Goal: Information Seeking & Learning: Find specific fact

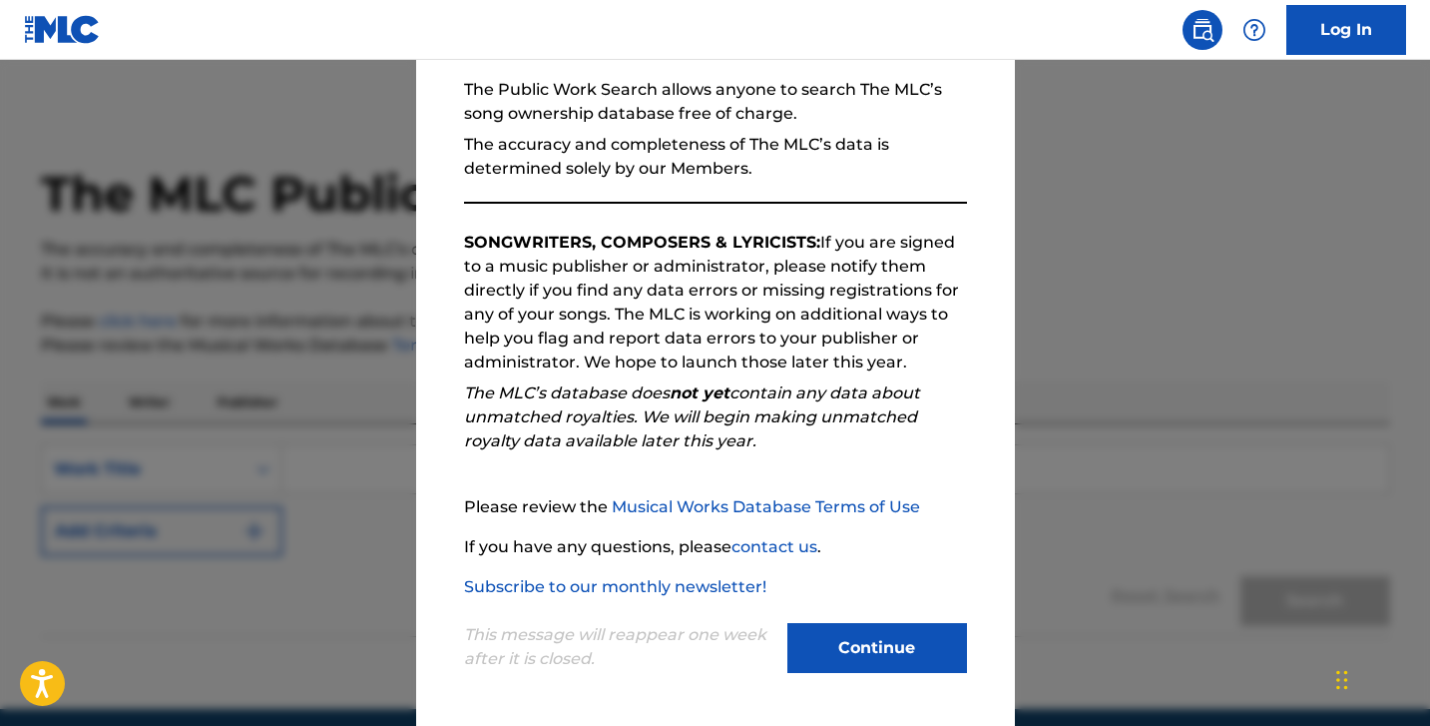
scroll to position [188, 0]
click at [899, 639] on button "Continue" at bounding box center [878, 648] width 180 height 50
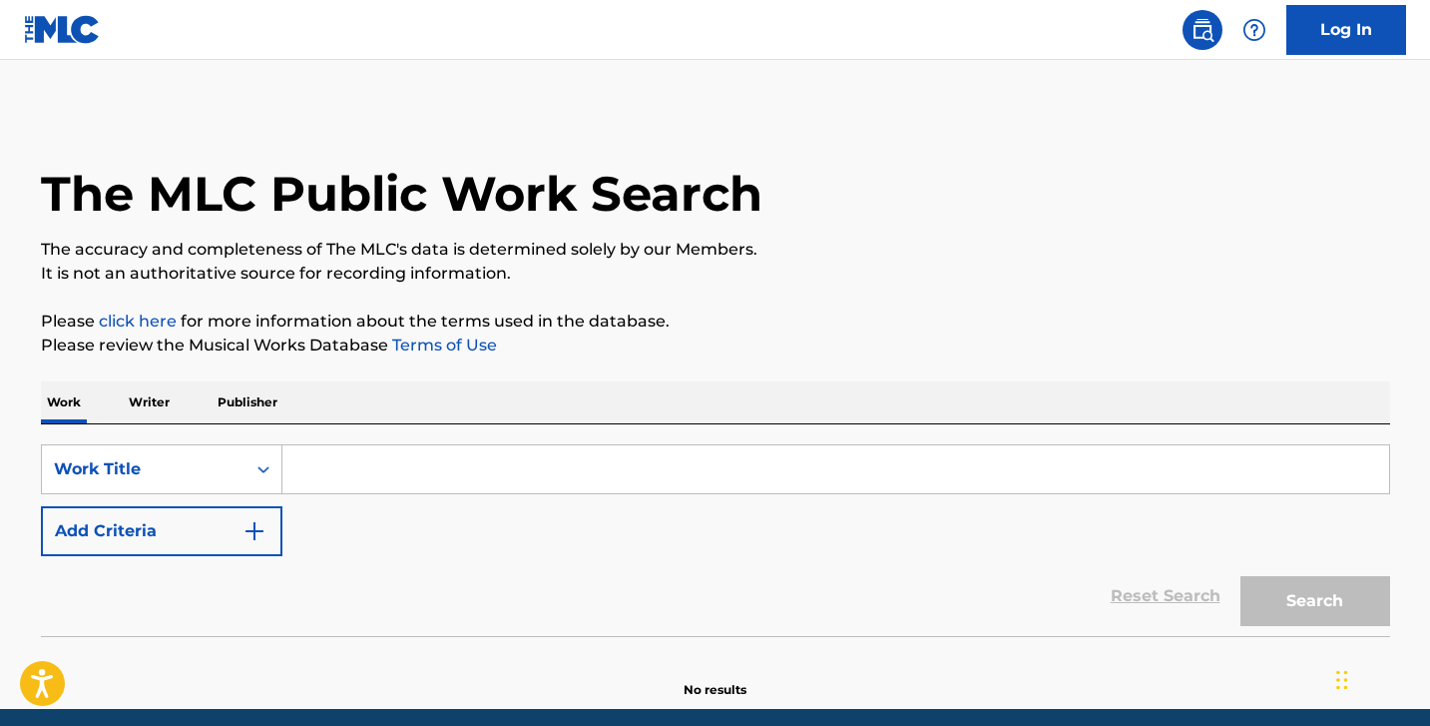
click at [399, 467] on input "Search Form" at bounding box center [835, 469] width 1107 height 48
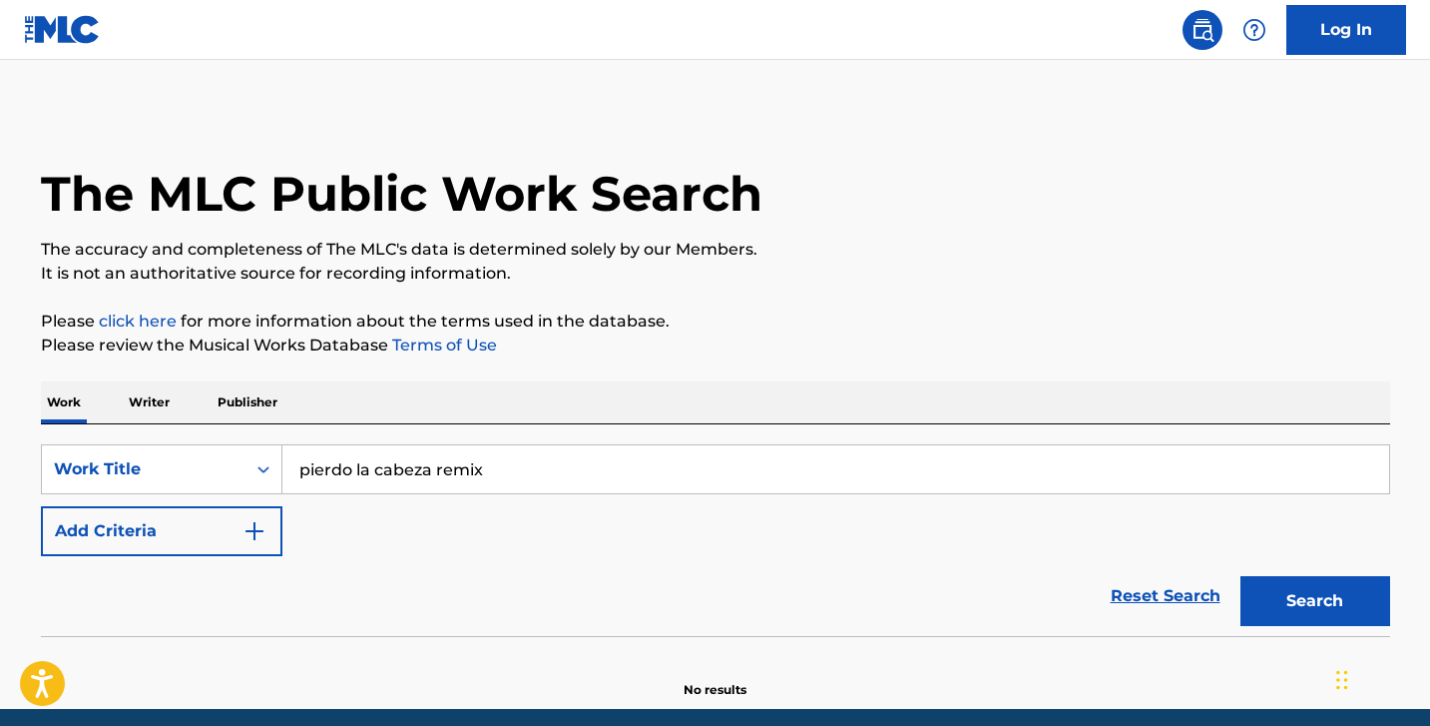
type input "pierdo la cabeza remix"
click at [1315, 601] on button "Search" at bounding box center [1316, 601] width 150 height 50
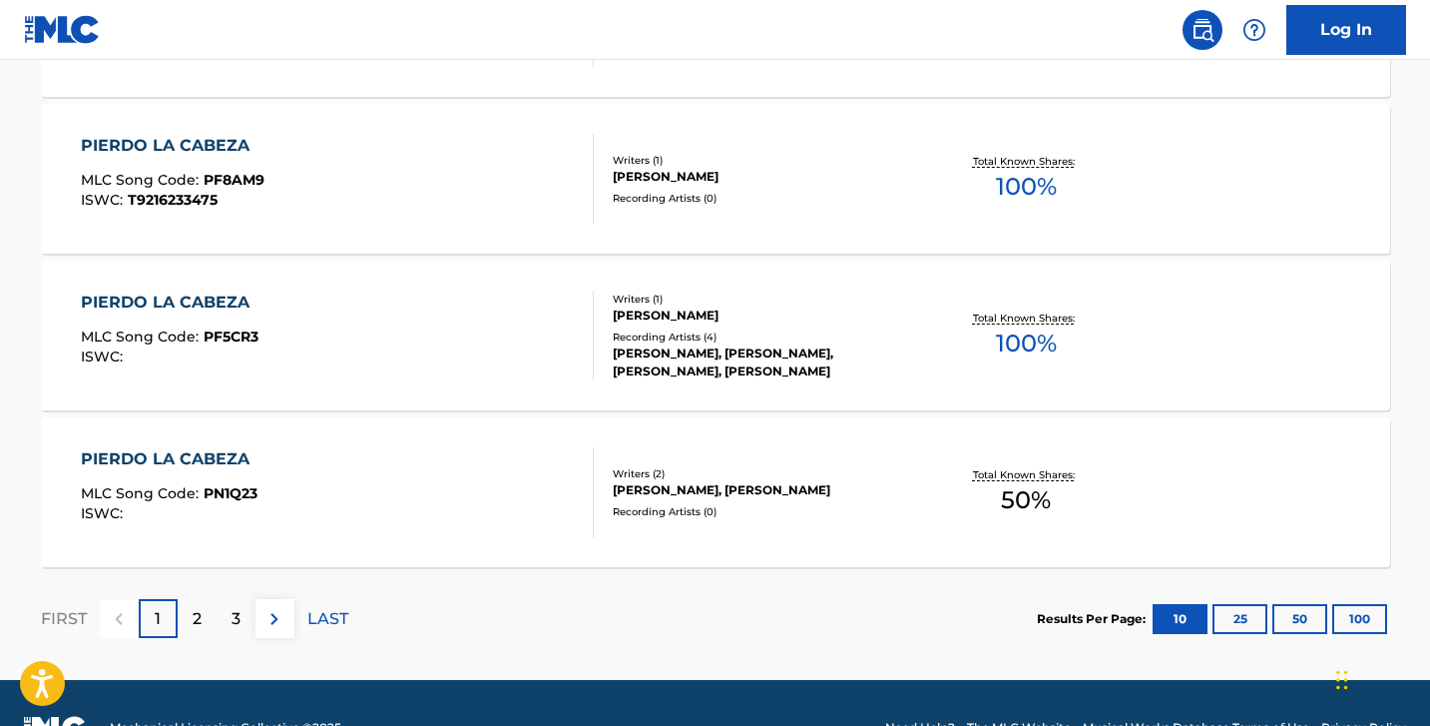
scroll to position [1696, 0]
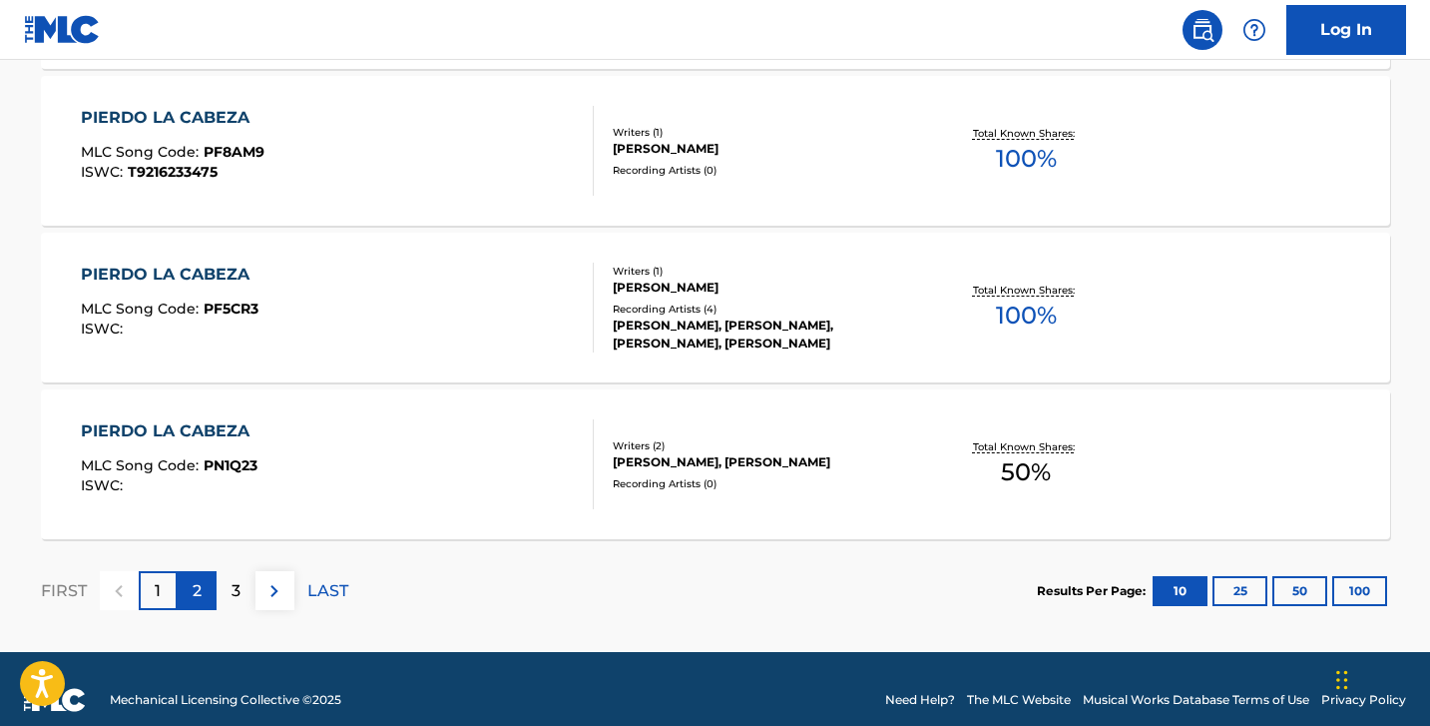
click at [205, 593] on div "2" at bounding box center [197, 590] width 39 height 39
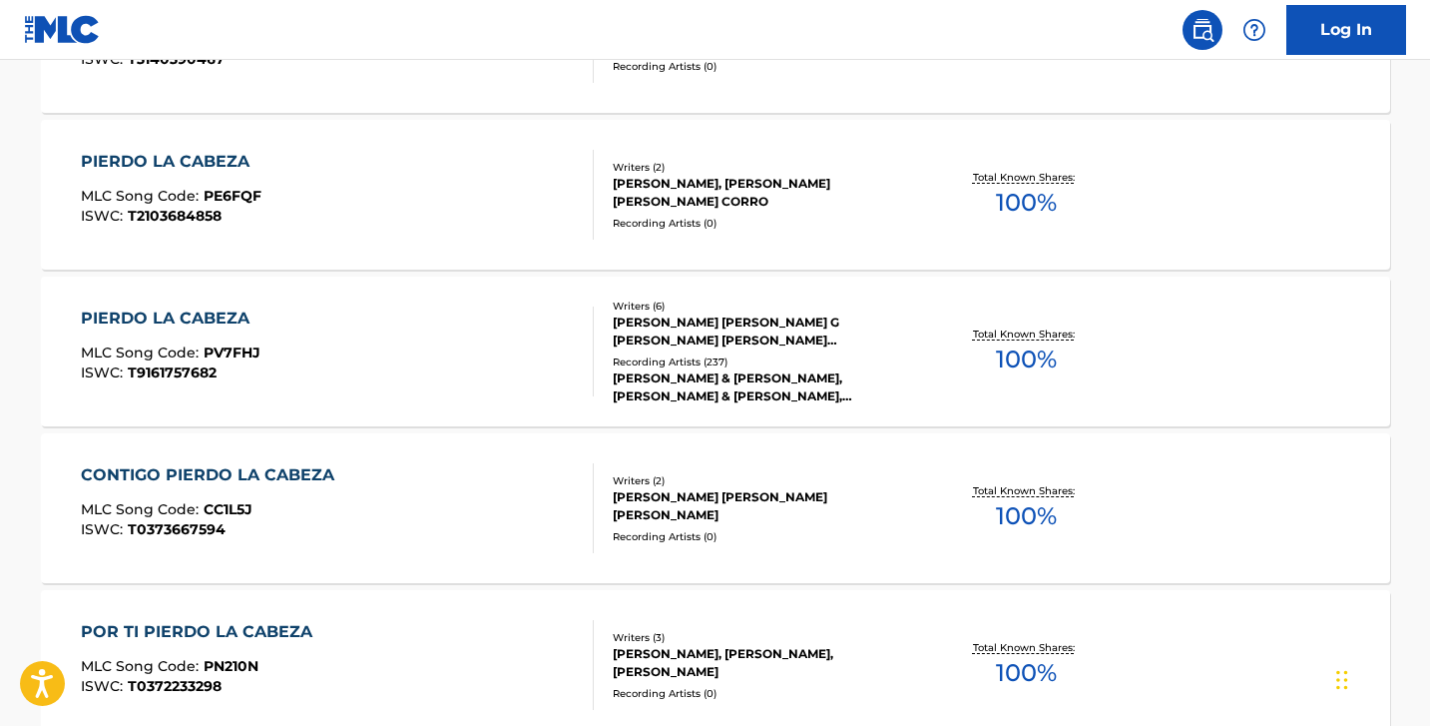
scroll to position [885, 0]
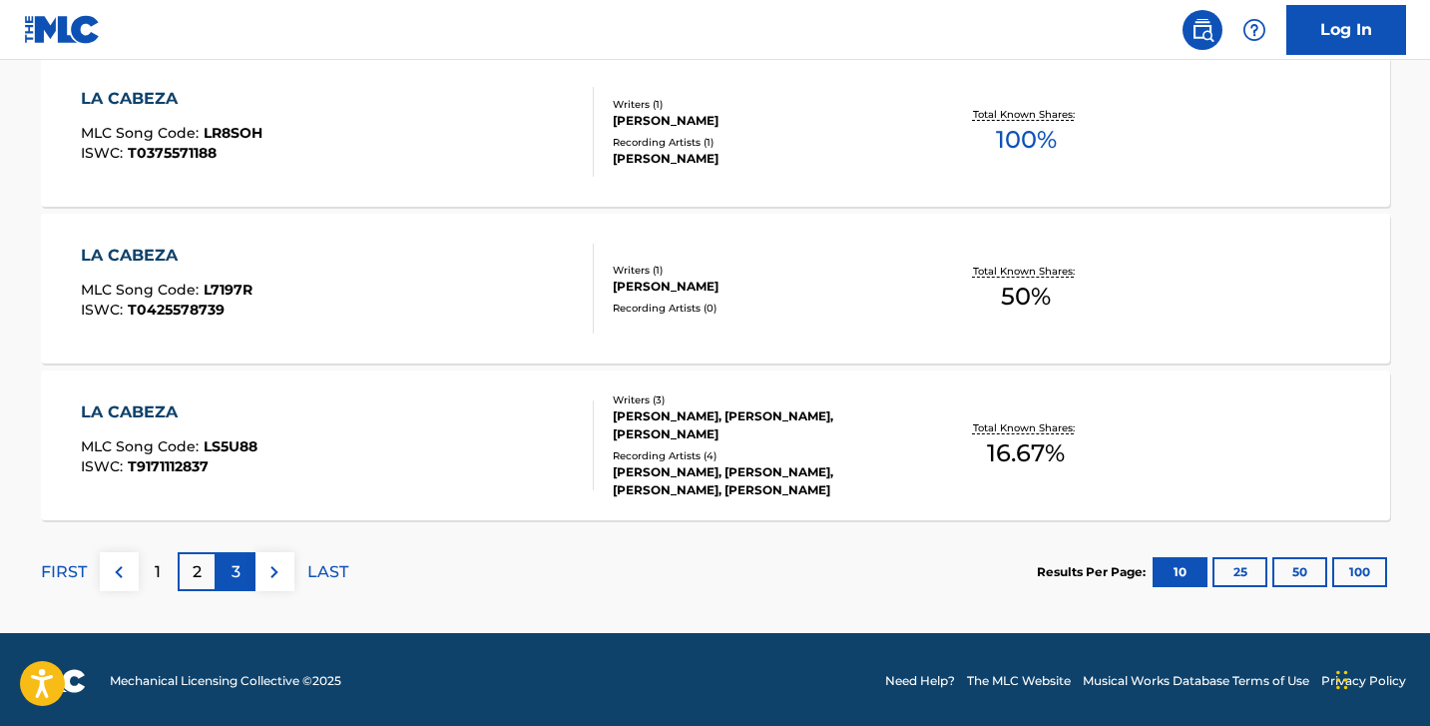
click at [249, 564] on div "3" at bounding box center [236, 571] width 39 height 39
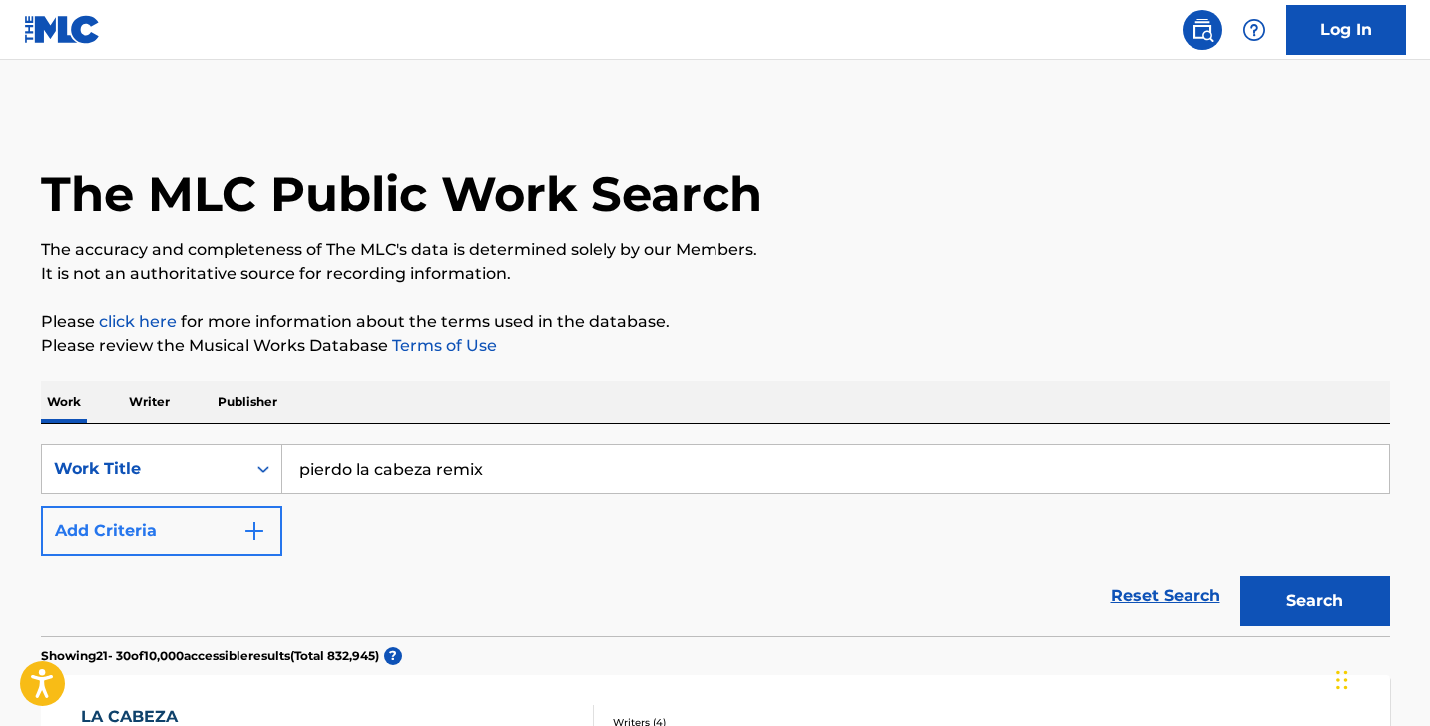
scroll to position [0, 0]
click at [186, 523] on button "Add Criteria" at bounding box center [162, 531] width 242 height 50
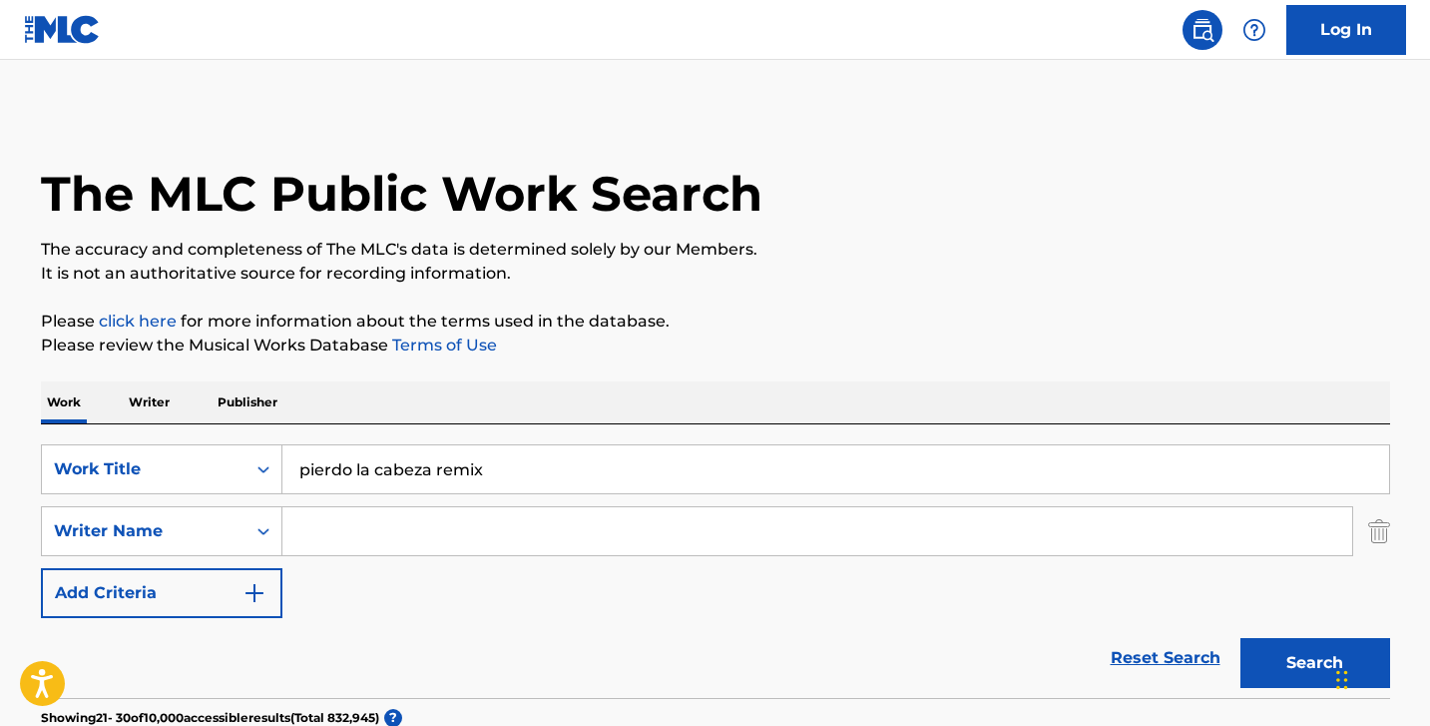
scroll to position [-2, 0]
click at [353, 530] on input "Search Form" at bounding box center [817, 531] width 1070 height 48
type input "Y"
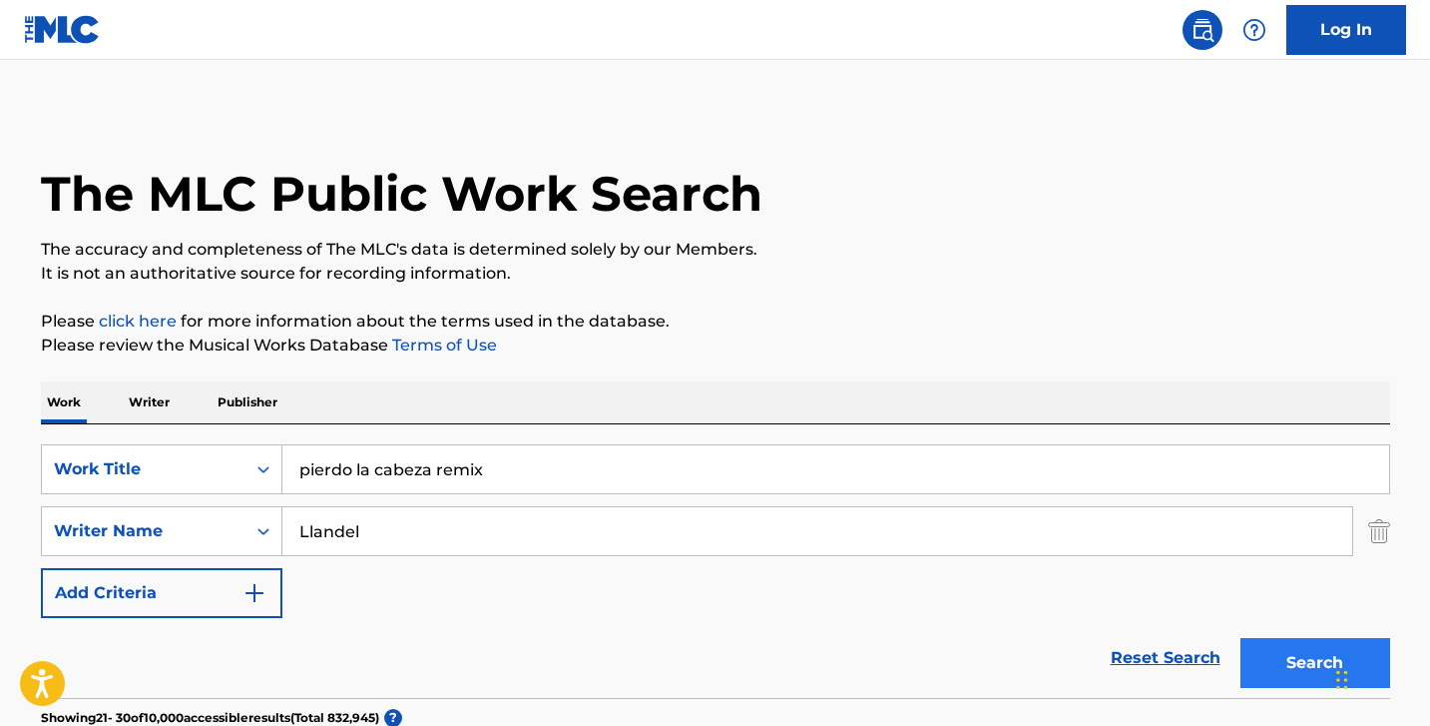
type input "Llandel"
click at [1263, 651] on button "Search" at bounding box center [1316, 663] width 150 height 50
click at [449, 458] on input "pierdo la cabeza remix" at bounding box center [835, 469] width 1107 height 48
click at [449, 465] on input "pierdo la cabeza remix" at bounding box center [835, 469] width 1107 height 48
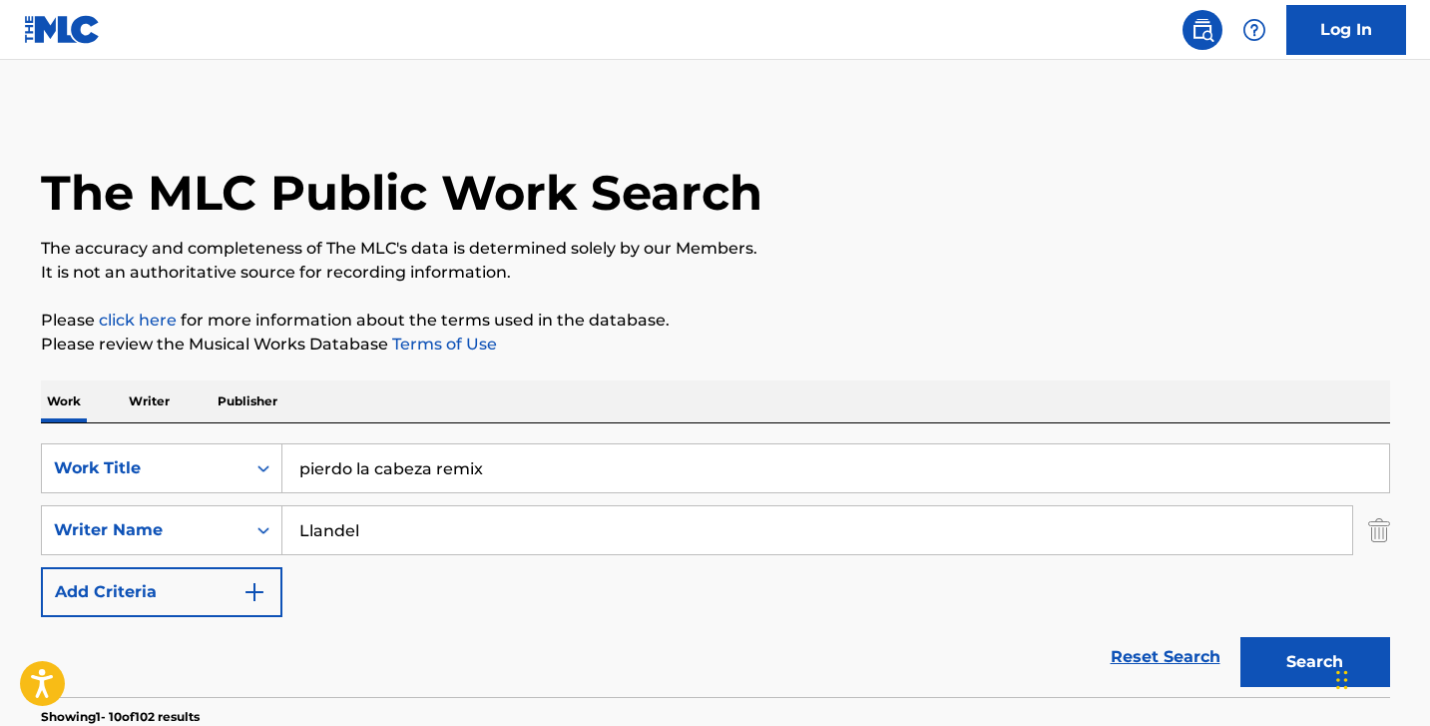
click at [449, 465] on input "pierdo la cabeza remix" at bounding box center [835, 468] width 1107 height 48
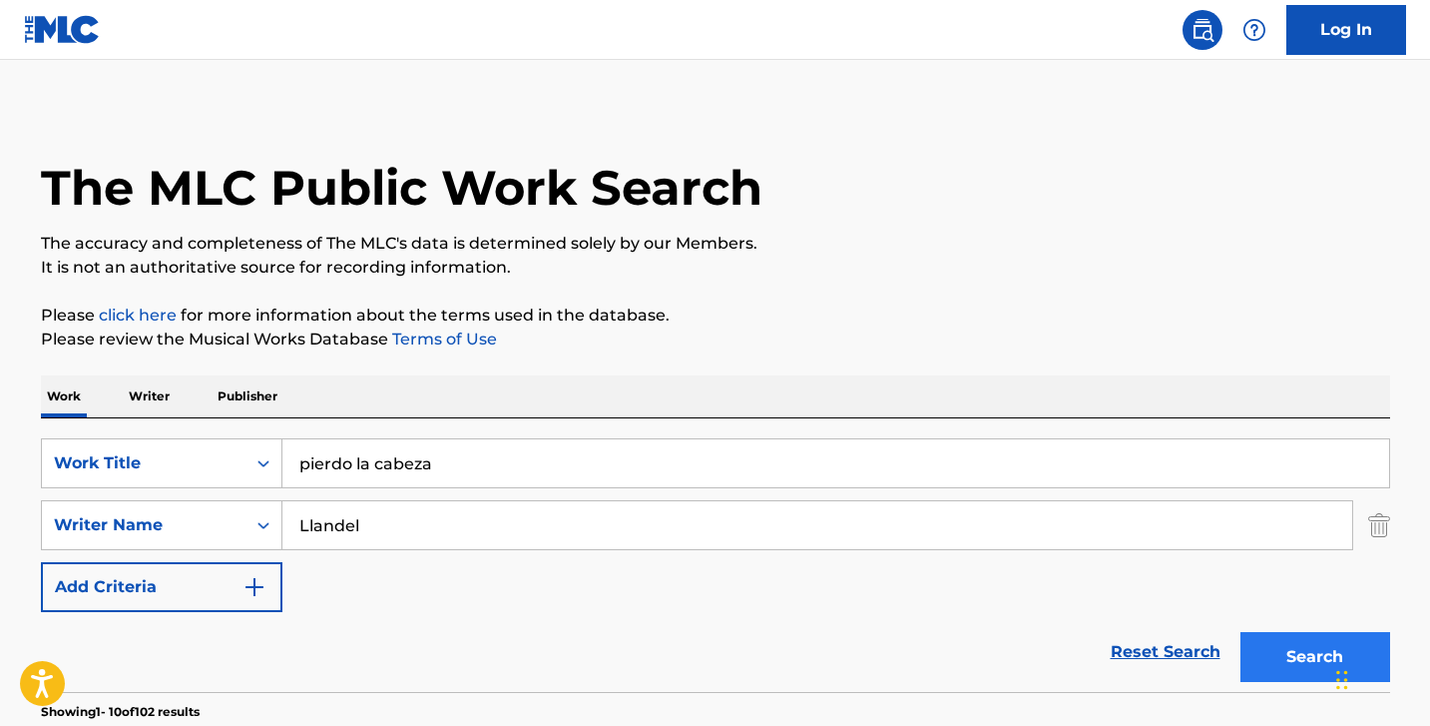
type input "pierdo la cabeza"
click at [1304, 659] on button "Search" at bounding box center [1316, 657] width 150 height 50
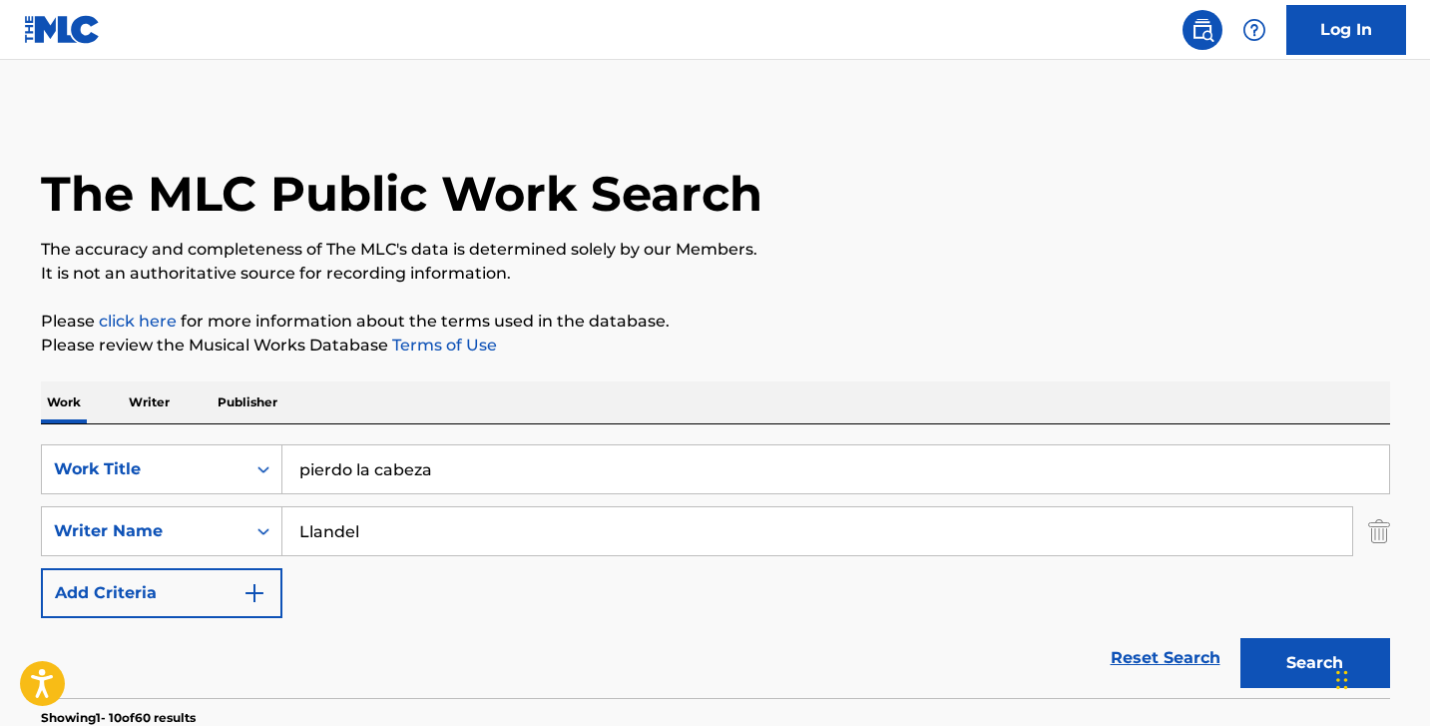
scroll to position [0, 0]
click at [488, 535] on input "Llandel" at bounding box center [817, 531] width 1070 height 48
type input "[PERSON_NAME]"
click at [1315, 663] on button "Search" at bounding box center [1316, 663] width 150 height 50
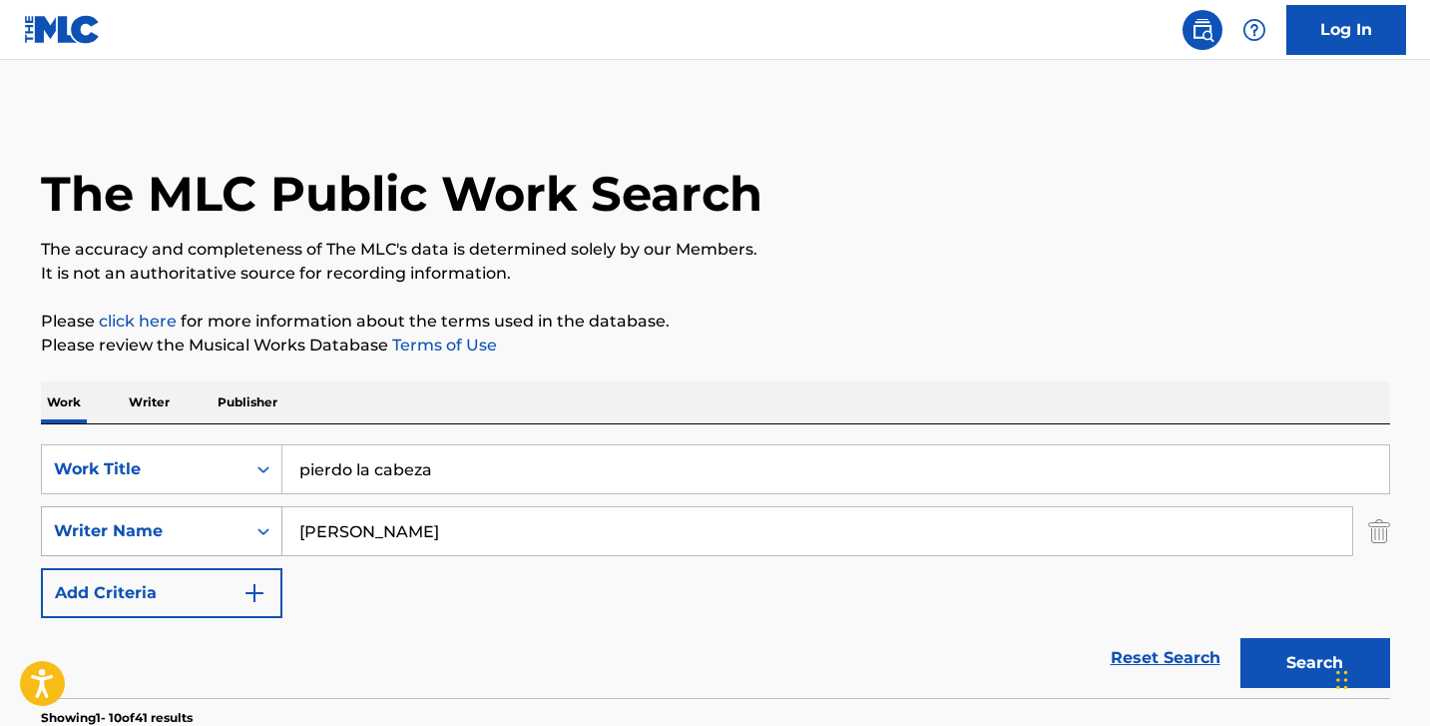
drag, startPoint x: 401, startPoint y: 530, endPoint x: 270, endPoint y: 525, distance: 131.9
click at [270, 525] on div "SearchWithCriteria942d576b-1958-4a8b-8b8c-41d7befc955a Writer Name [PERSON_NAME]" at bounding box center [716, 531] width 1350 height 50
click at [1315, 663] on button "Search" at bounding box center [1316, 663] width 150 height 50
type input "[PERSON_NAME]"
click at [1315, 663] on button "Search" at bounding box center [1316, 663] width 150 height 50
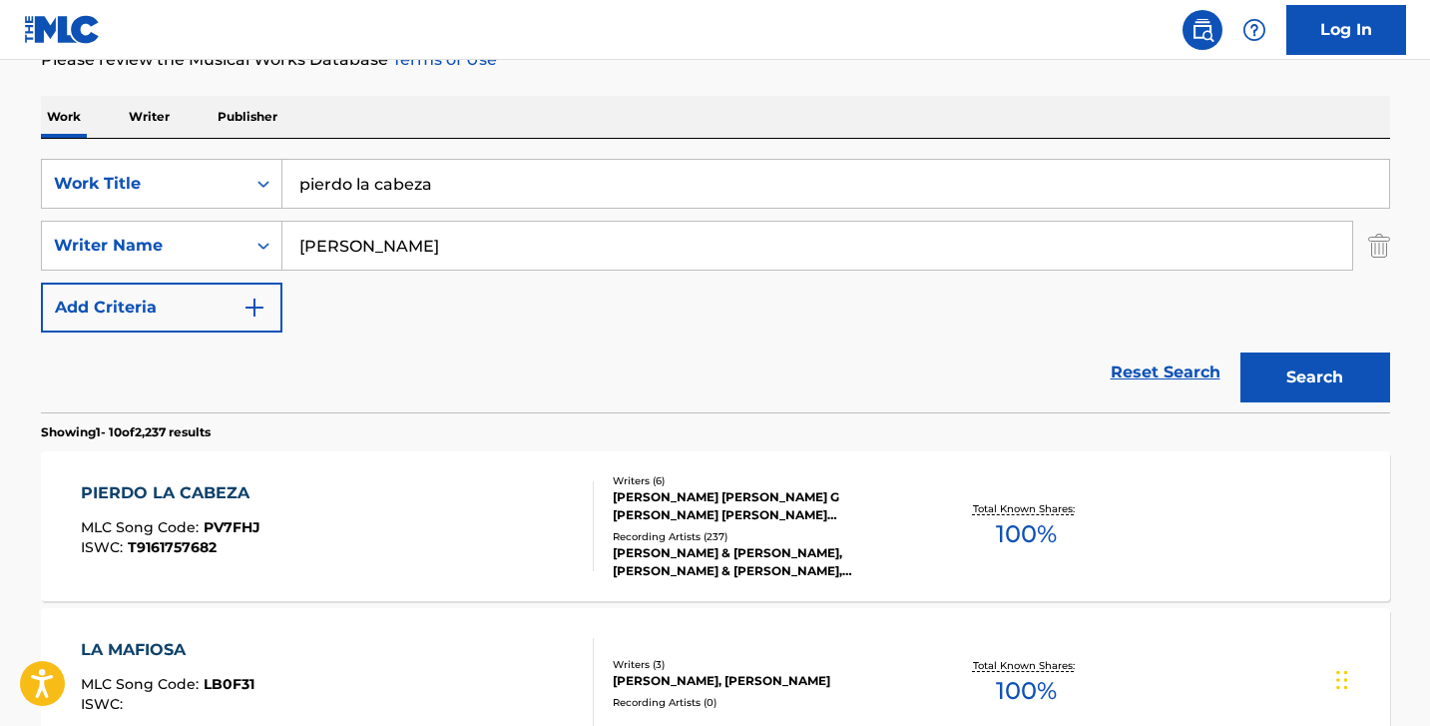
scroll to position [372, 0]
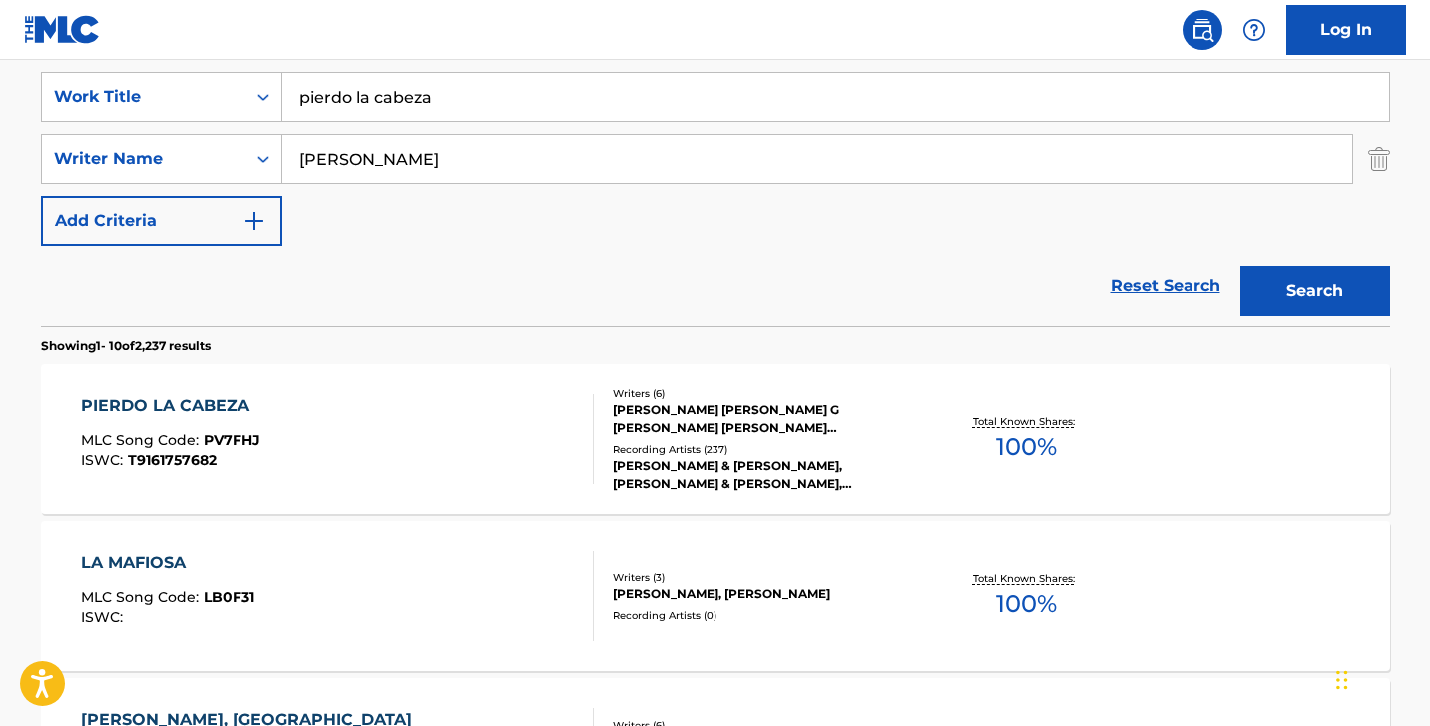
click at [477, 467] on div "PIERDO LA CABEZA MLC Song Code : PV7FHJ ISWC : T9161757682" at bounding box center [337, 439] width 513 height 90
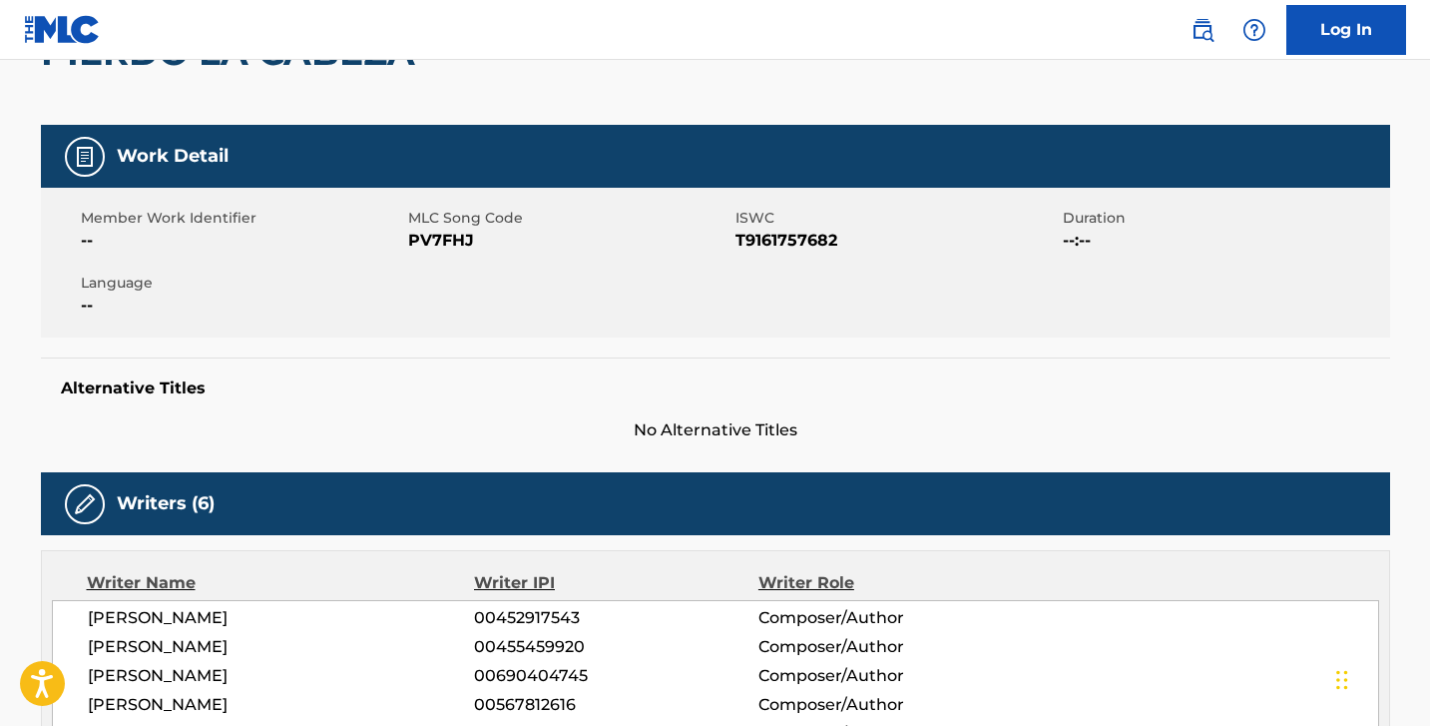
scroll to position [52, 0]
